Goal: Task Accomplishment & Management: Manage account settings

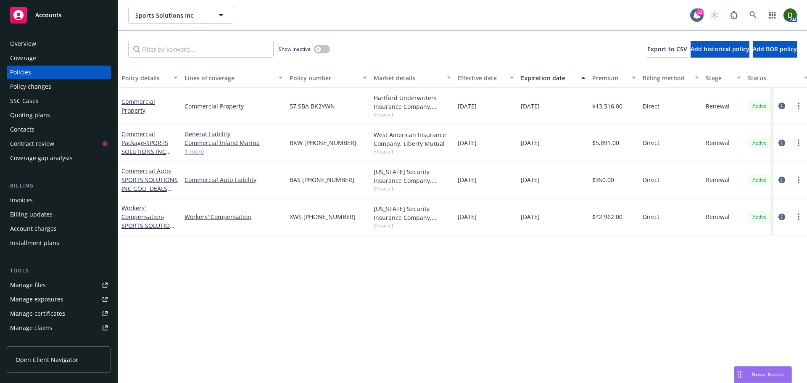
click at [74, 39] on div "Overview" at bounding box center [58, 43] width 97 height 13
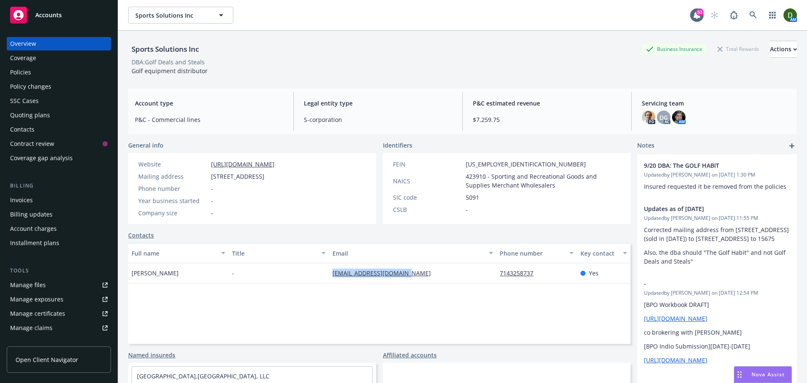
drag, startPoint x: 426, startPoint y: 267, endPoint x: 321, endPoint y: 280, distance: 106.3
click at [321, 280] on div "Dana Unfried - cdunfried5@socal.rr.com 7143258737 Yes" at bounding box center [379, 273] width 502 height 20
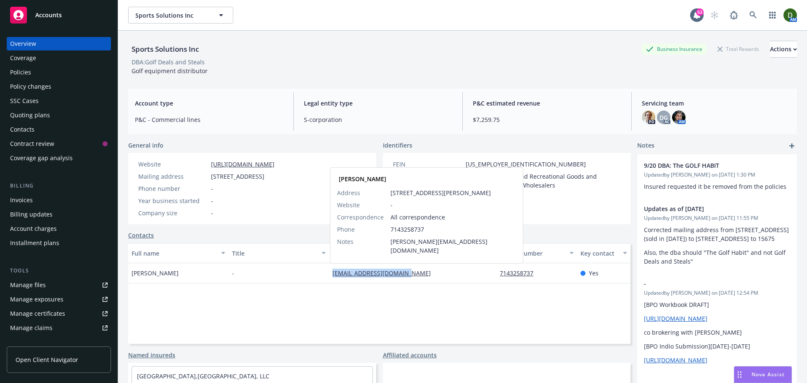
copy div "cdunfried5@socal.rr.com"
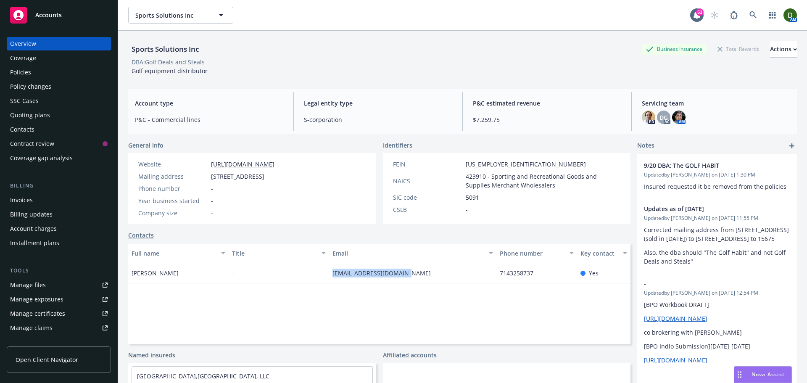
click at [58, 111] on div "Quoting plans" at bounding box center [58, 114] width 97 height 13
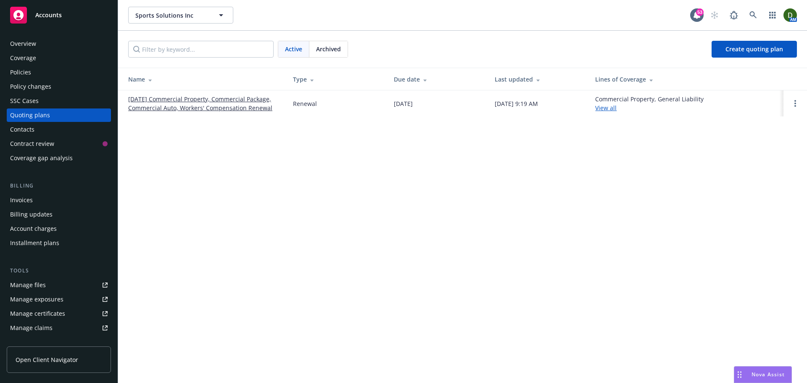
click at [162, 100] on link "[DATE] Commercial Property, Commercial Package, Commercial Auto, Workers' Compe…" at bounding box center [203, 104] width 151 height 18
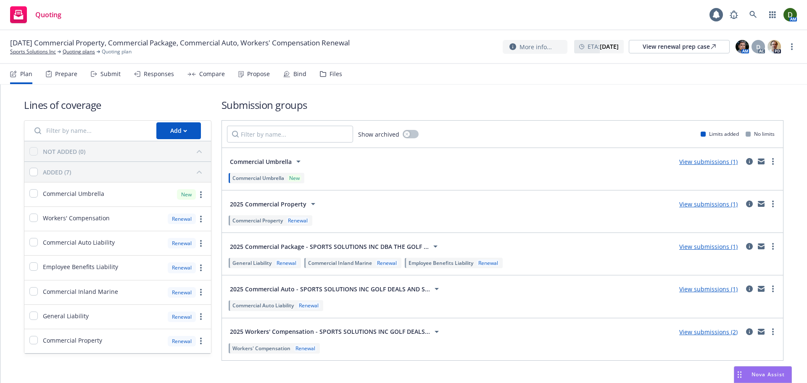
click at [232, 73] on div "Plan Prepare Submit Responses Compare Propose Bind Files" at bounding box center [176, 74] width 332 height 20
click at [238, 76] on icon at bounding box center [240, 74] width 5 height 6
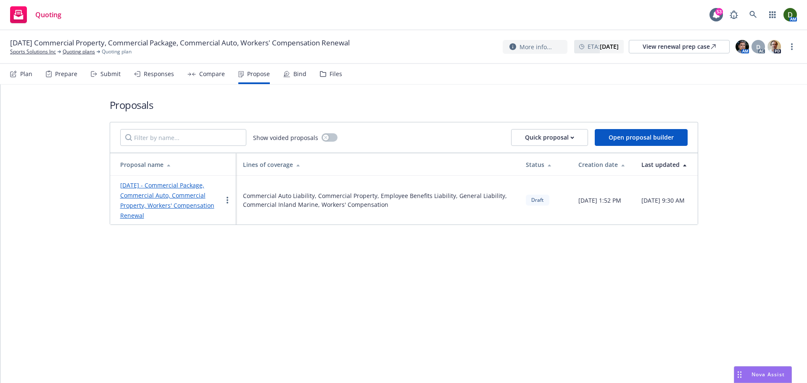
click at [164, 197] on link "August 2025 - Commercial Package, Commercial Auto, Commercial Property, Workers…" at bounding box center [167, 200] width 94 height 38
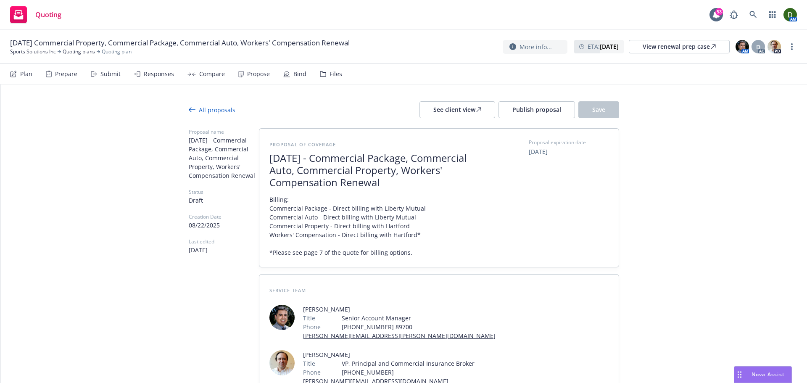
drag, startPoint x: 215, startPoint y: 243, endPoint x: 279, endPoint y: 123, distance: 136.7
click at [558, 111] on button "Publish proposal" at bounding box center [536, 109] width 76 height 17
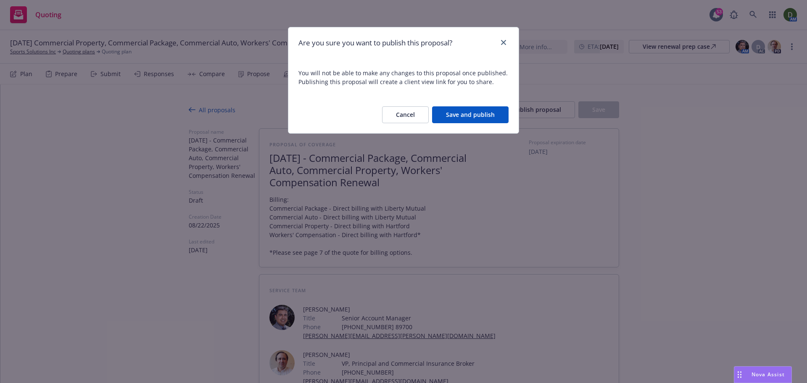
click at [486, 111] on button "Save and publish" at bounding box center [470, 114] width 76 height 17
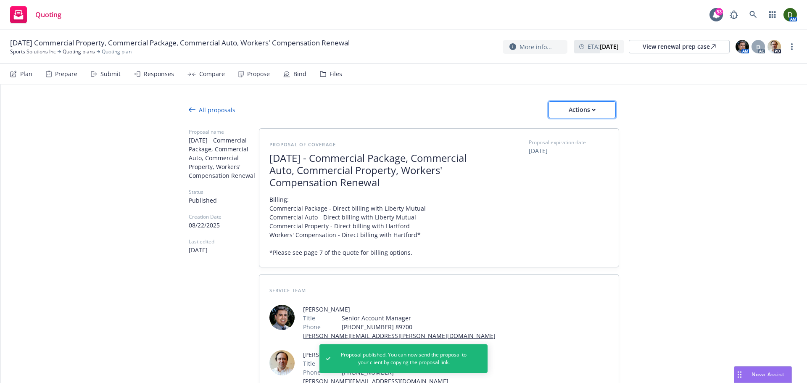
click at [596, 109] on div "Actions" at bounding box center [581, 110] width 39 height 16
click at [595, 129] on span "Copy proposal link" at bounding box center [581, 131] width 72 height 8
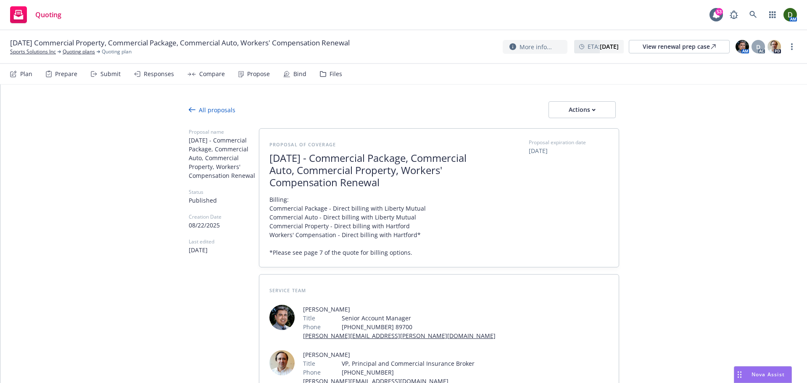
drag, startPoint x: 405, startPoint y: 182, endPoint x: 346, endPoint y: 182, distance: 59.7
click at [346, 182] on span "[DATE] - Commercial Package, Commercial Auto, Commercial Property, Workers' Com…" at bounding box center [372, 170] width 206 height 36
click at [370, 182] on span "[DATE] - Commercial Package, Commercial Auto, Commercial Property, Workers' Com…" at bounding box center [372, 170] width 206 height 36
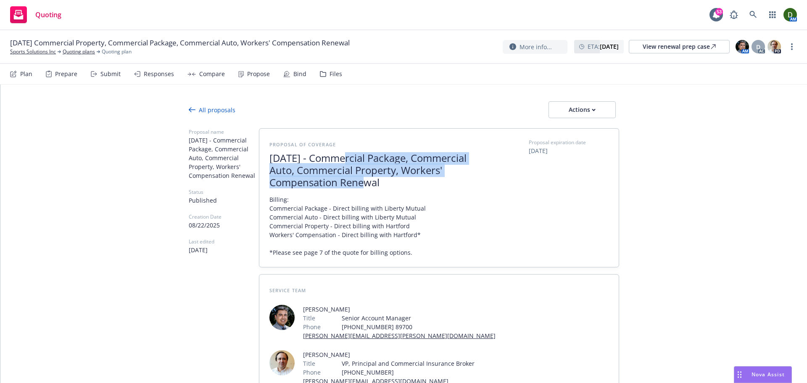
drag, startPoint x: 379, startPoint y: 183, endPoint x: 335, endPoint y: 156, distance: 50.7
click at [335, 156] on span "[DATE] - Commercial Package, Commercial Auto, Commercial Property, Workers' Com…" at bounding box center [372, 170] width 206 height 36
copy span "Commercial Package, Commercial Auto, Commercial Property, Workers' Compensation"
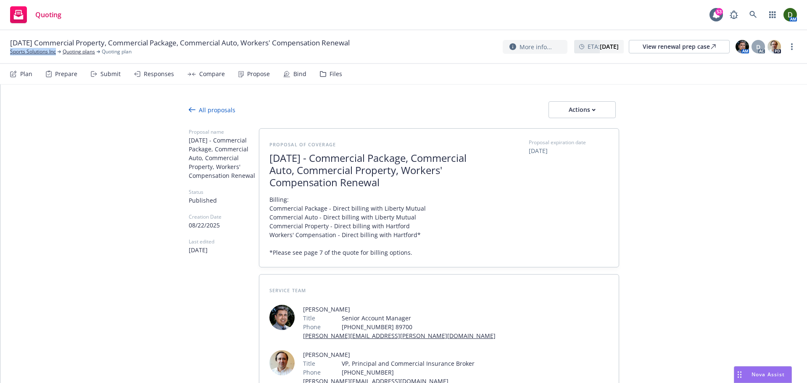
drag, startPoint x: 58, startPoint y: 58, endPoint x: 34, endPoint y: 78, distance: 31.6
click at [8, 57] on div "09/26/25 Commercial Property, Commercial Package, Commercial Auto, Workers' Com…" at bounding box center [403, 47] width 807 height 34
copy link "Sports Solutions Inc"
type textarea "x"
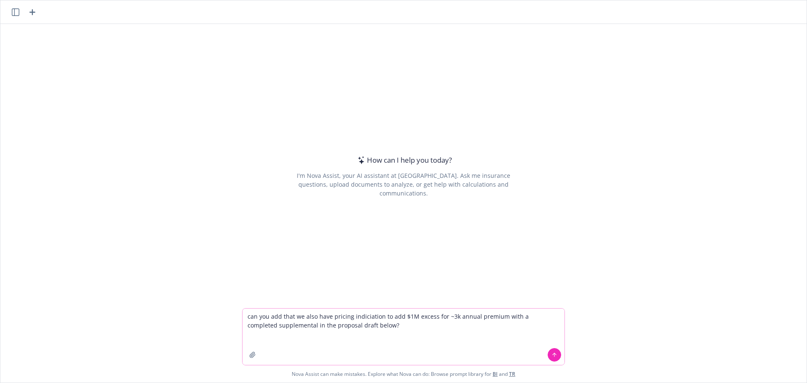
paste textarea "Loremip Dolorsit ame Consec Adipiscin Eli - 5989 Seddoeiusm Tempori, Utlaboreet…"
type textarea "lor ips dol sita co adip elit seddoei temporincid ut lab $7E dolore mag ~1a eni…"
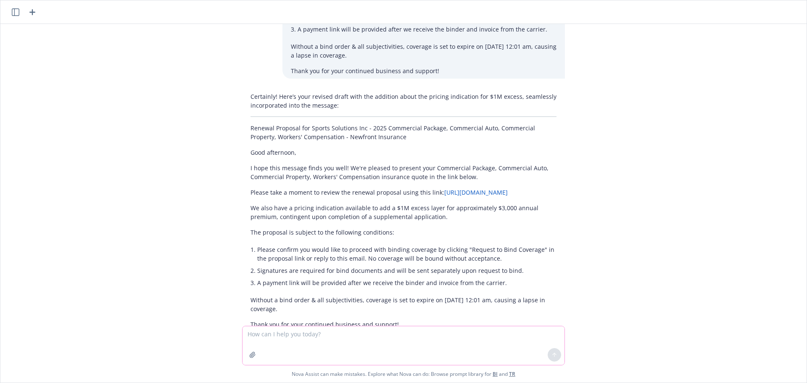
scroll to position [257, 0]
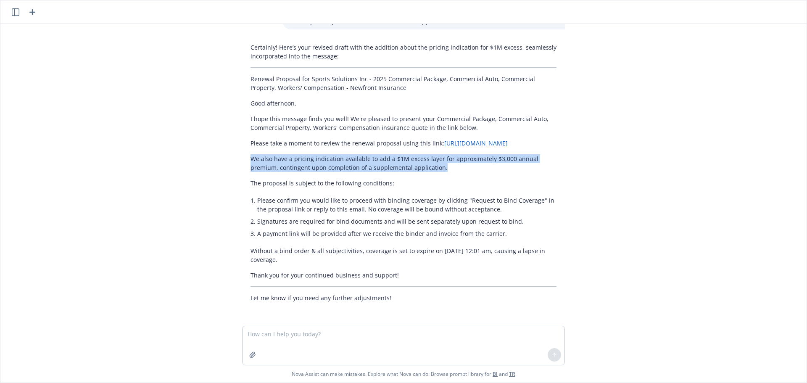
drag, startPoint x: 444, startPoint y: 171, endPoint x: 242, endPoint y: 161, distance: 202.3
click at [242, 161] on div "Certainly! Here’s your revised draft with the addition about the pricing indica…" at bounding box center [403, 172] width 323 height 266
copy p "We also have a pricing indication available to add a $1M excess layer for appro…"
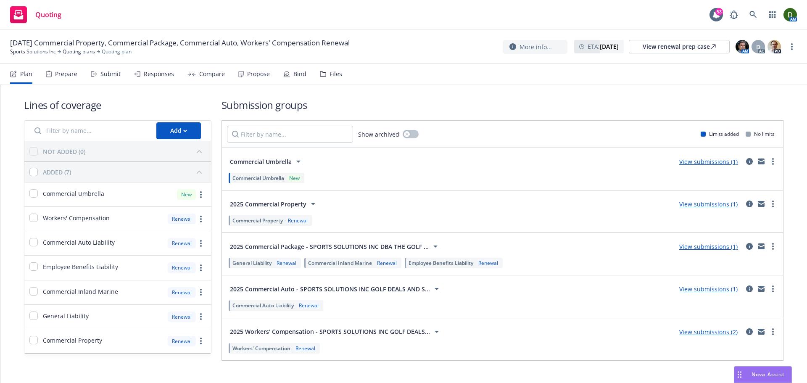
click at [329, 75] on div "Files" at bounding box center [335, 74] width 13 height 7
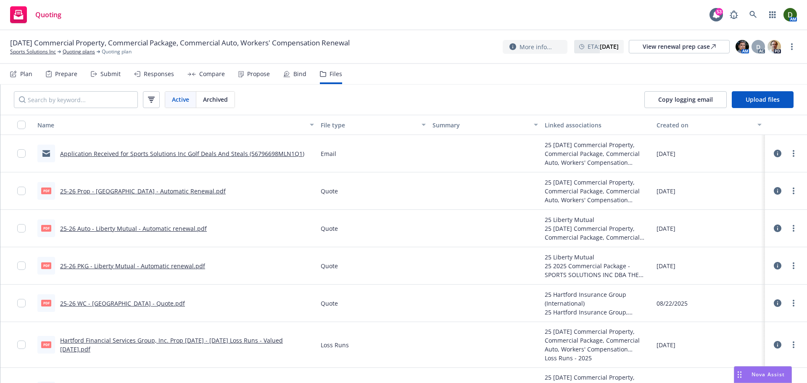
click at [195, 156] on link "Application Received for Sports Solutions Inc Golf Deals And Steals (56796698ML…" at bounding box center [182, 154] width 244 height 8
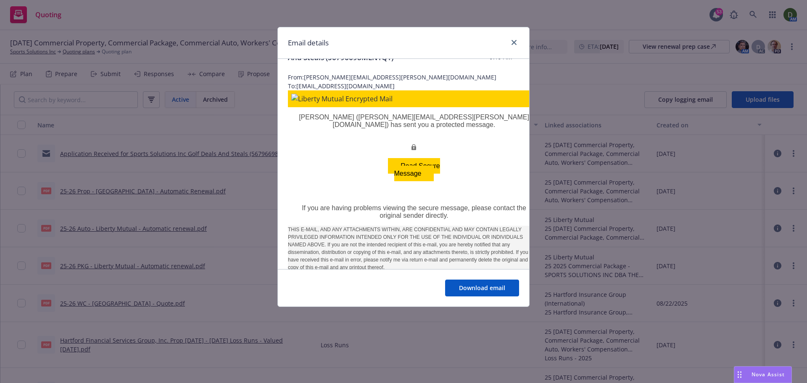
scroll to position [53, 0]
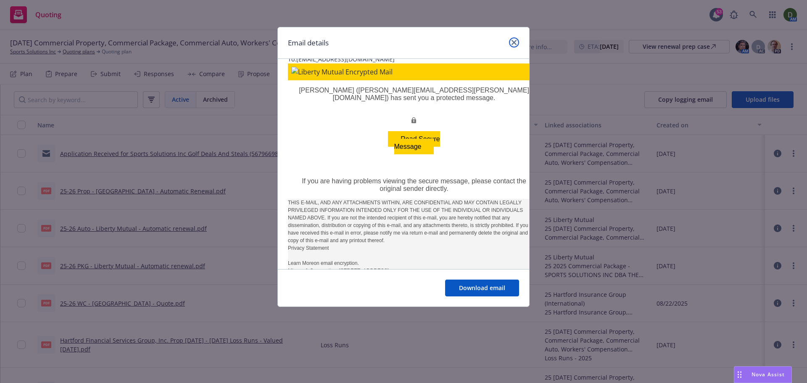
click at [513, 41] on icon "close" at bounding box center [513, 42] width 5 height 5
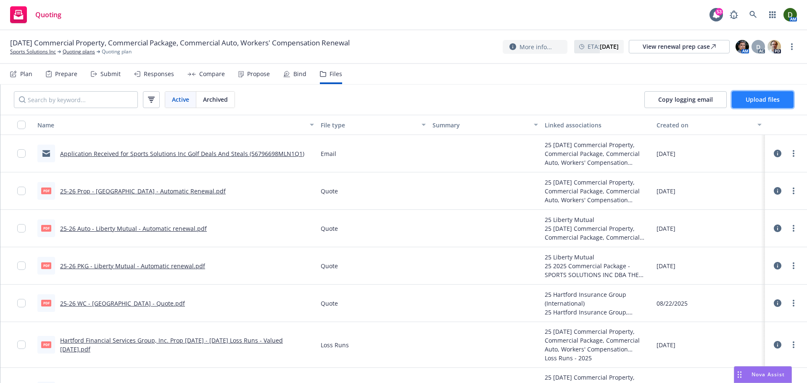
click at [764, 98] on span "Upload files" at bounding box center [762, 99] width 34 height 8
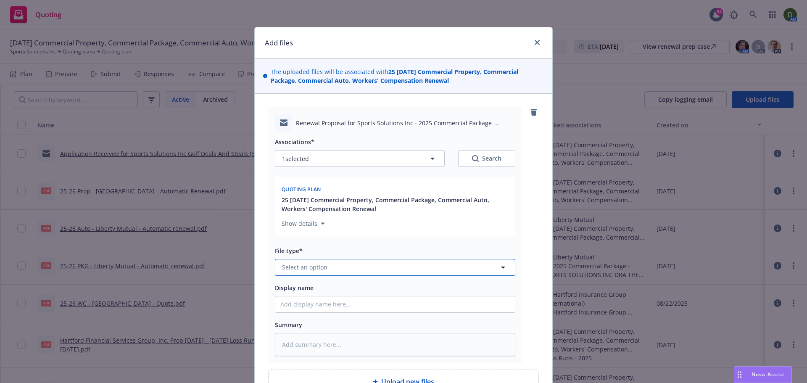
click at [308, 265] on span "Select an option" at bounding box center [304, 267] width 45 height 9
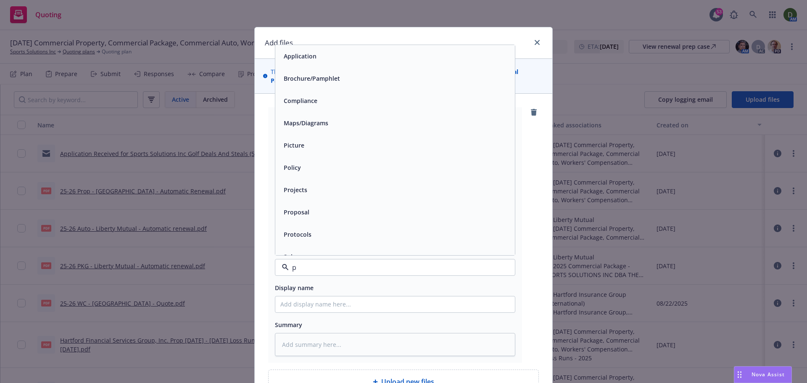
type input "pr"
click at [315, 82] on div "Proposal" at bounding box center [394, 78] width 229 height 12
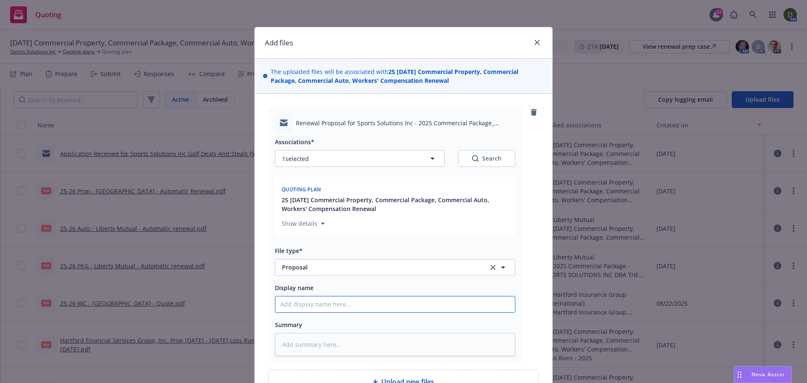
click at [302, 301] on input "Display name" at bounding box center [395, 304] width 240 height 16
type textarea "x"
type input "2"
type textarea "x"
type input "25"
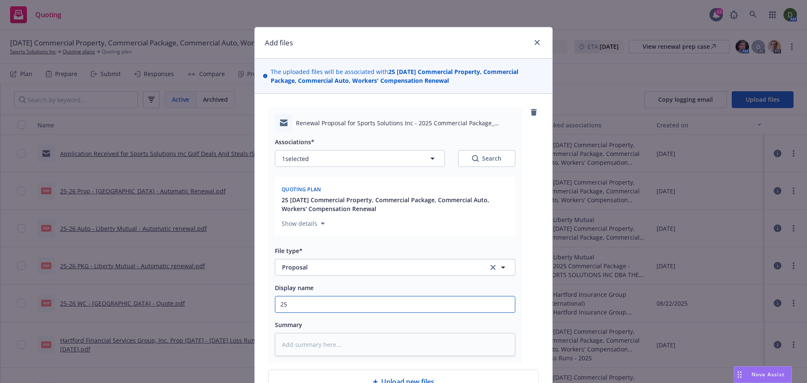
type textarea "x"
type input "25-"
type textarea "x"
type input "25-2"
type textarea "x"
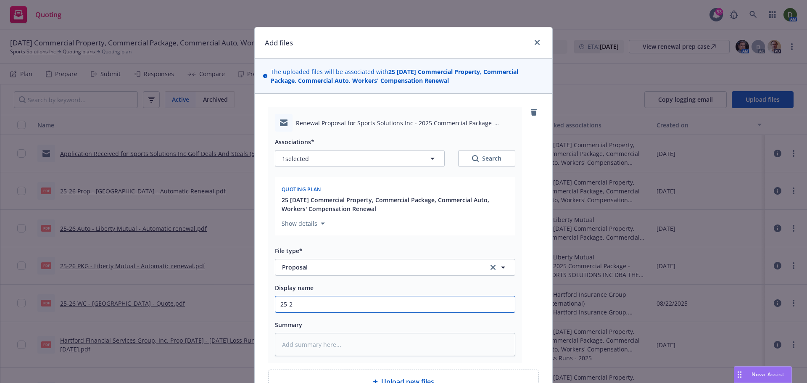
type input "25-26"
type textarea "x"
type input "25-26"
type textarea "x"
type input "25-26 P"
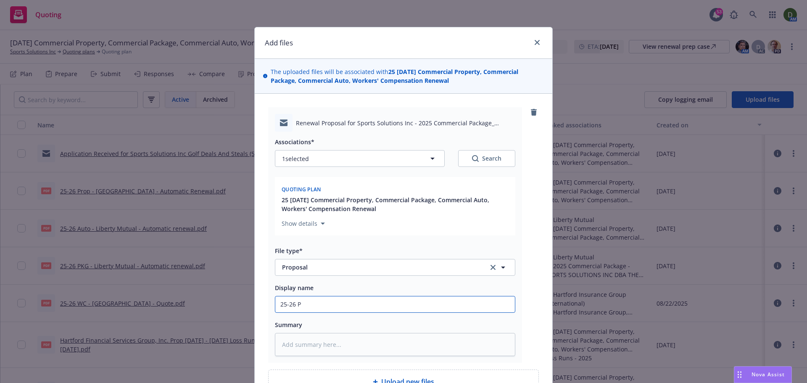
type textarea "x"
type input "25-26 Pr"
type textarea "x"
type input "25-26 Pro"
type textarea "x"
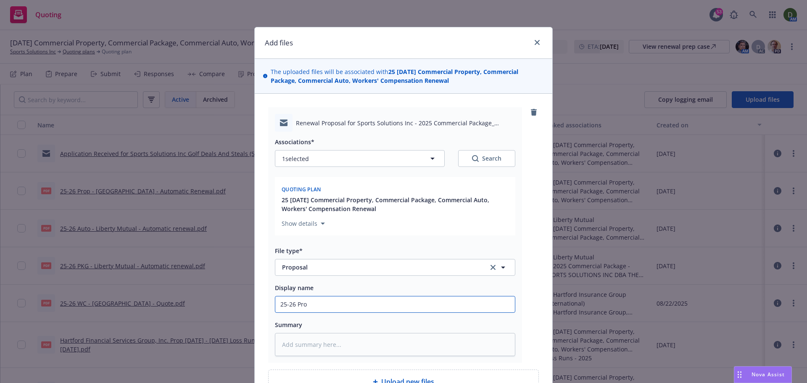
type input "25-26 Prop"
type textarea "x"
type input "25-26 Pro"
type textarea "x"
type input "25-26 Pr"
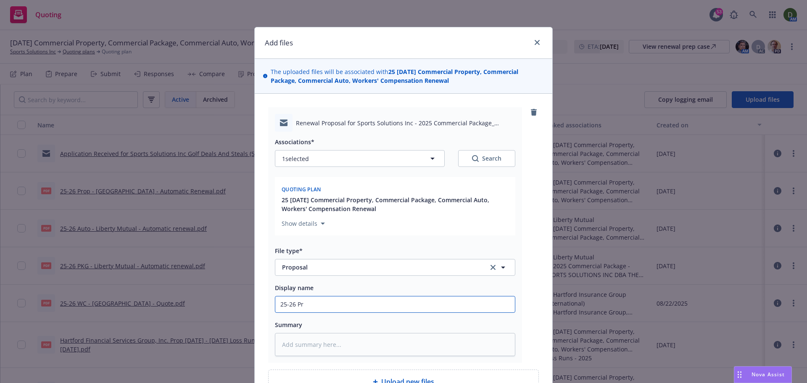
type textarea "x"
type input "25-26 P"
type textarea "x"
type input "25-26 PK"
type textarea "x"
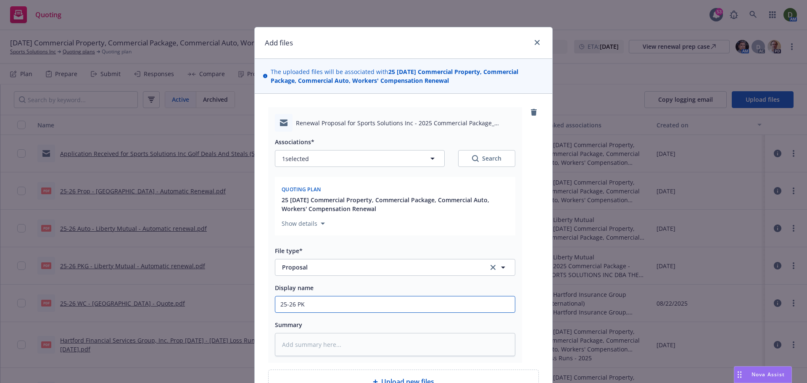
type input "25-26 PKG"
type textarea "x"
type input "25-26 PKG,"
type textarea "x"
type input "25-26 PKG,"
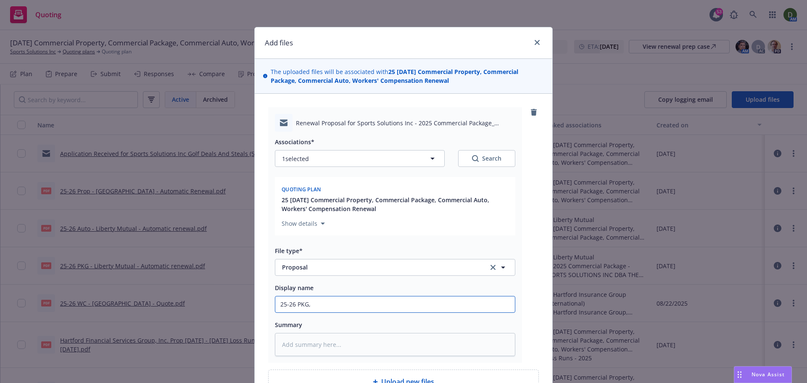
type textarea "x"
type input "25-26 PKG, A"
type textarea "x"
type input "25-26 PKG, Au"
type textarea "x"
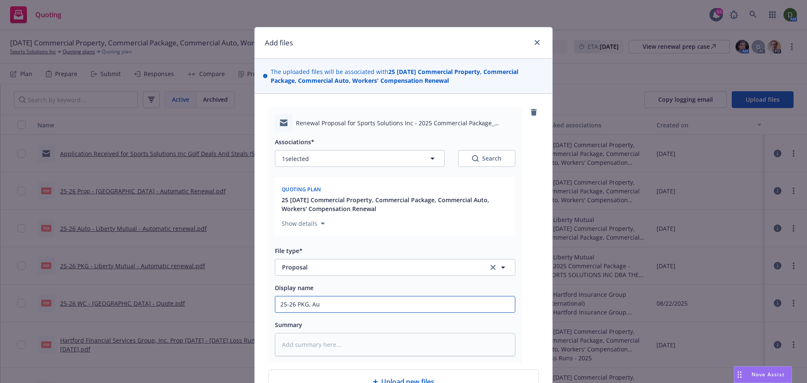
type input "25-26 PKG, Aut"
type textarea "x"
type input "25-26 PKG, Auto"
type textarea "x"
type input "25-26 PKG, Auto,"
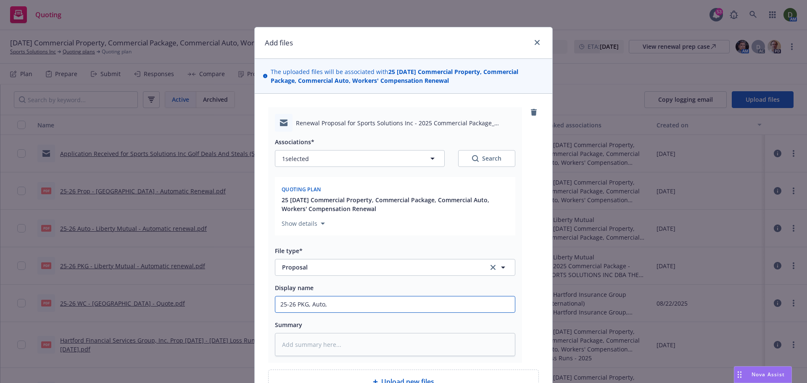
type textarea "x"
type input "25-26 PKG, Auto,"
type textarea "x"
type input "25-26 PKG, Auto, P"
type textarea "x"
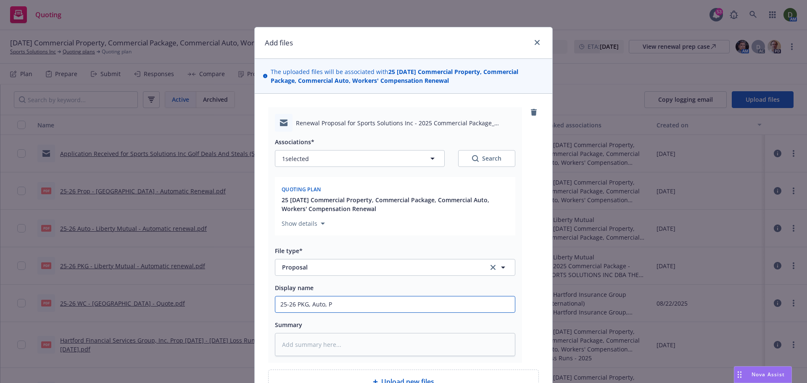
type input "25-26 PKG, Auto, Pr"
type textarea "x"
type input "25-26 PKG, Auto, Pro"
type textarea "x"
type input "25-26 PKG, Auto, Prop"
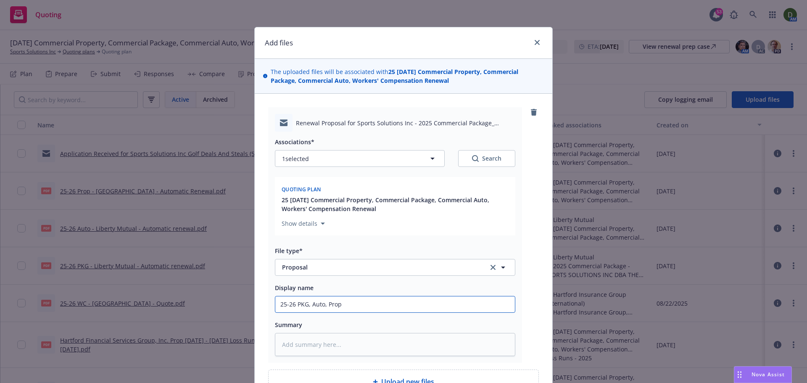
type textarea "x"
type input "25-26 PKG, Auto, Prop,"
type textarea "x"
type input "25-26 PKG, Auto, Prop,"
type textarea "x"
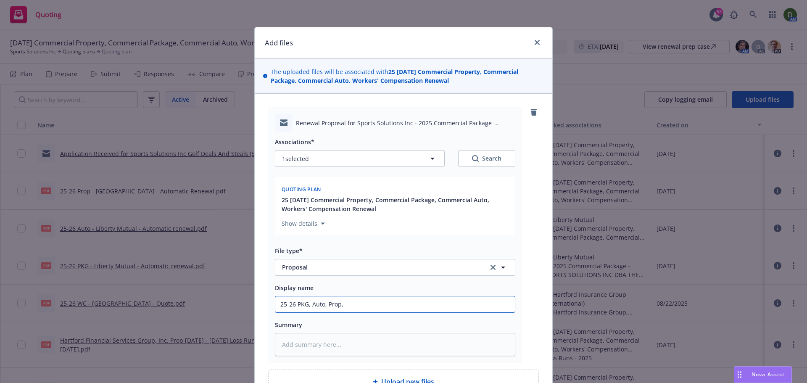
type input "25-26 PKG, Auto, Prop, W"
type textarea "x"
type input "25-26 PKG, Auto, Prop, Wc"
type textarea "x"
type input "25-26 PKG, Auto, Prop, Wc"
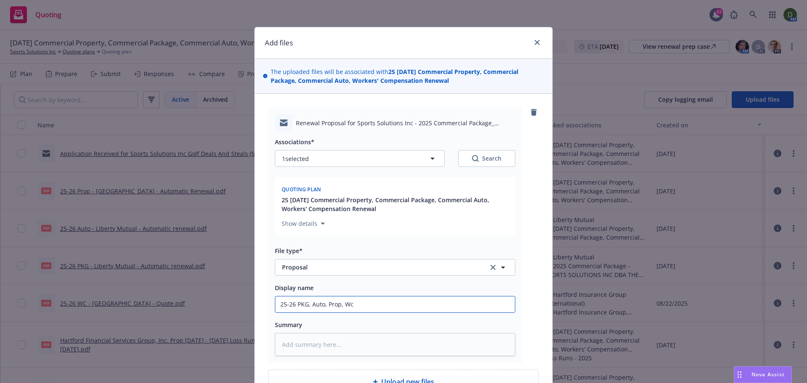
type textarea "x"
type input "25-26 PKG, Auto, Prop, Wc -"
type textarea "x"
type input "25-26 PKG, Auto, Prop, Wc - T"
type textarea "x"
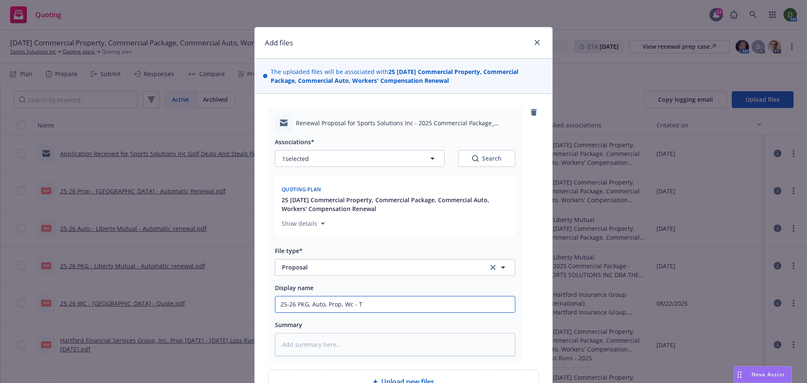
type input "25-26 PKG, Auto, Prop, Wc - To"
type textarea "x"
type input "25-26 PKG, Auto, Prop, Wc - To"
type textarea "x"
type input "25-26 PKG, Auto, Prop, Wc - To i"
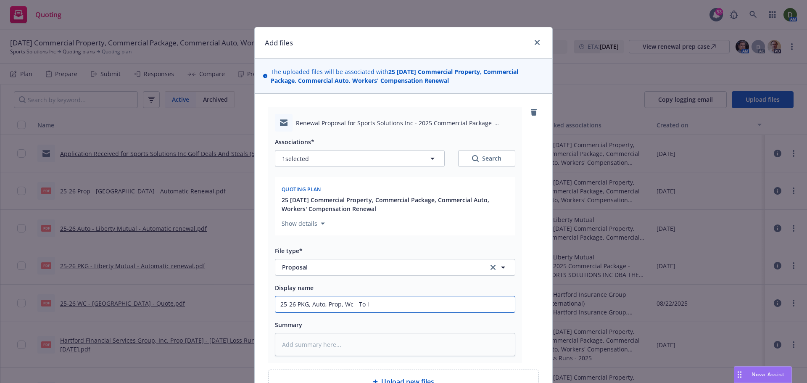
type textarea "x"
type input "25-26 PKG, Auto, Prop, Wc - To in"
type textarea "x"
type input "25-26 PKG, Auto, Prop, Wc - To ins"
type textarea "x"
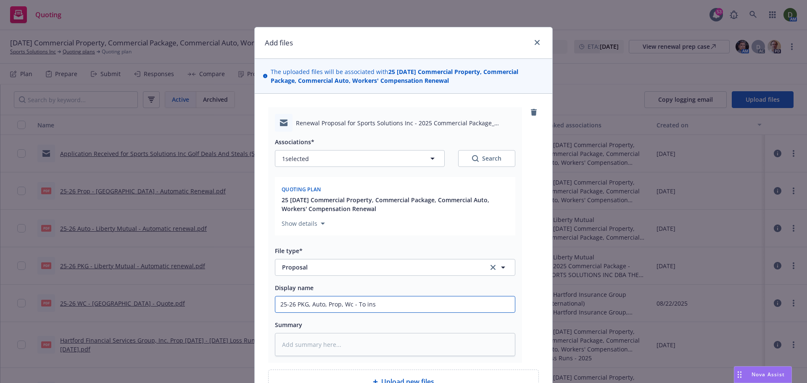
type input "25-26 PKG, Auto, Prop, Wc - To ins"
type textarea "x"
type input "25-26 PKG, Auto, Prop, Wc - To ins -"
type textarea "x"
type input "25-26 PKG, Auto, Prop, Wc - To ins - P"
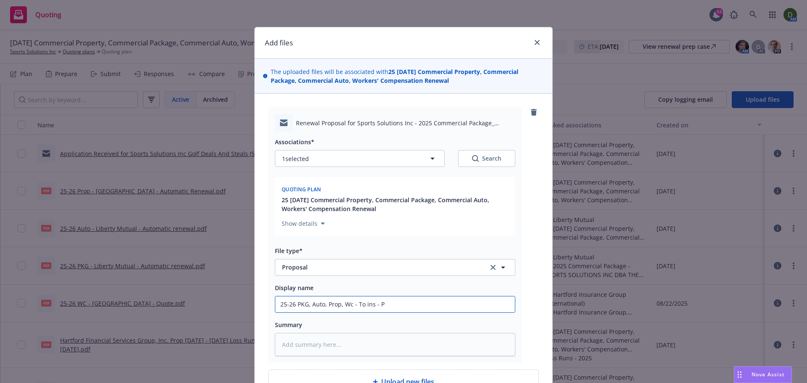
type textarea "x"
type input "25-26 PKG, Auto, Prop, Wc - To ins - Pr"
type textarea "x"
type input "25-26 PKG, Auto, Prop, Wc - To ins - Pro"
type textarea "x"
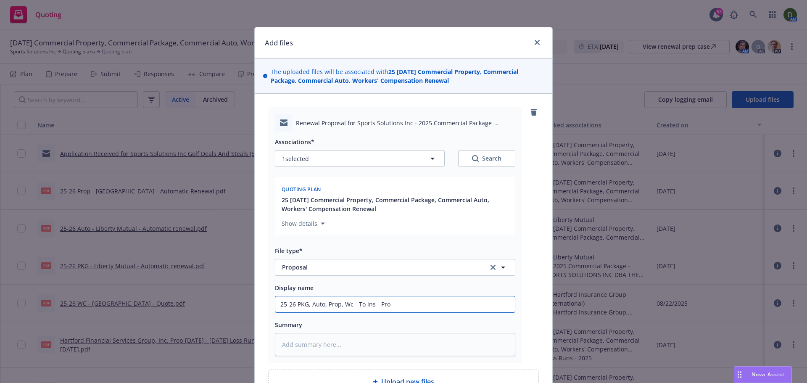
type input "25-26 PKG, Auto, Prop, Wc - To ins - Prop"
type textarea "x"
type input "25-26 PKG, Auto, Prop, Wc - To ins - Propo"
type textarea "x"
type input "25-26 PKG, Auto, Prop, Wc - To ins - Propos"
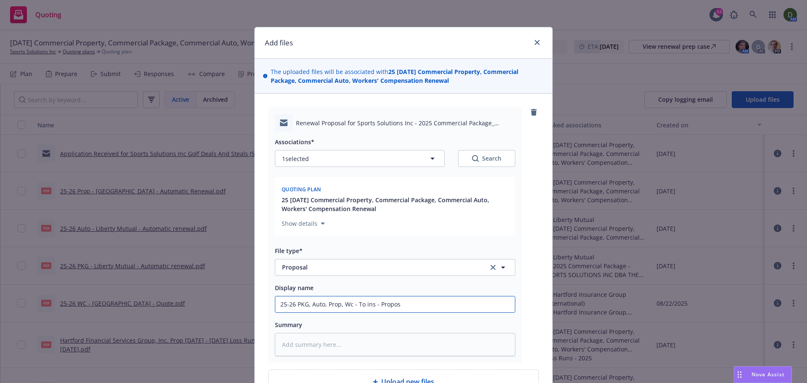
type textarea "x"
type input "25-26 PKG, Auto, Prop, Wc - To ins - Proposa"
type textarea "x"
type input "25-26 PKG, Auto, Prop, Wc - To ins - Proposal"
type textarea "x"
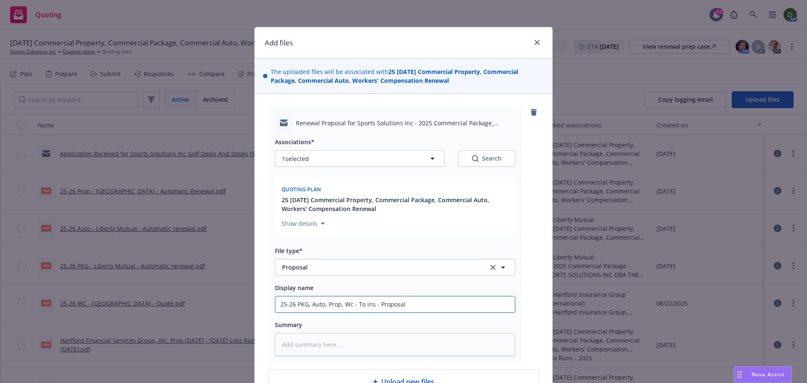
type input "25-26 PKG, Auto, Prop, Wc - To ins - Proposal"
type textarea "x"
type input "25-26 PKG, Auto, Prop, Wc - To ins - Proposal l"
type textarea "x"
type input "25-26 PKG, Auto, Prop, Wc - To ins - Proposal li"
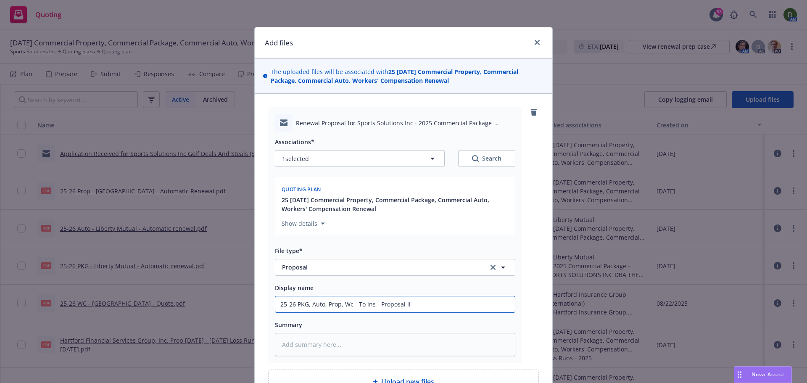
type textarea "x"
type input "25-26 PKG, Auto, Prop, Wc - To ins - Proposal lin"
type textarea "x"
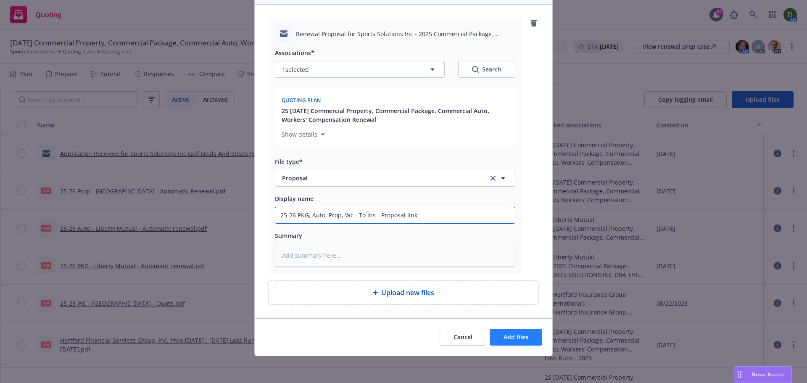
type input "25-26 PKG, Auto, Prop, Wc - To ins - Proposal link"
click at [513, 337] on span "Add files" at bounding box center [515, 337] width 25 height 8
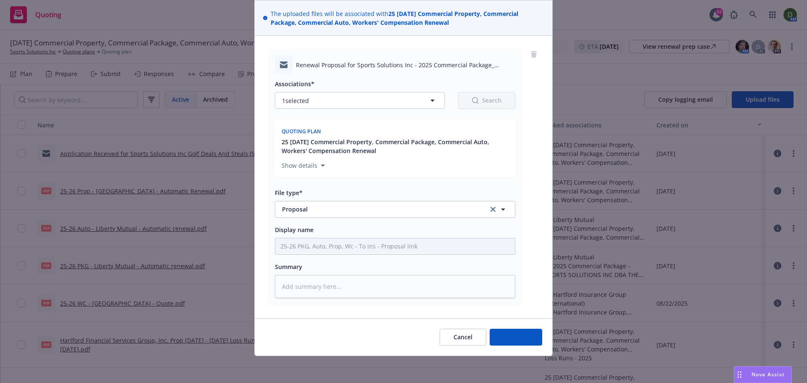
scroll to position [58, 0]
type textarea "x"
